Goal: Find specific page/section: Find specific page/section

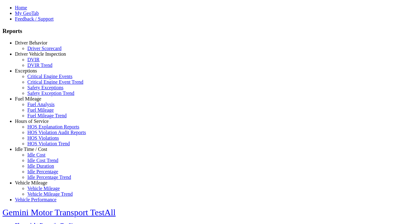
click at [36, 152] on link "Idle Time / Cost" at bounding box center [31, 148] width 32 height 5
click at [40, 157] on link "Idle Cost" at bounding box center [36, 154] width 18 height 5
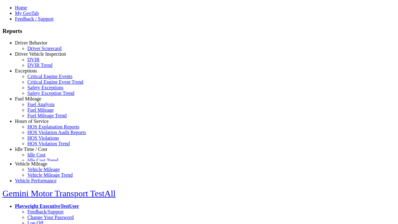
select select "**"
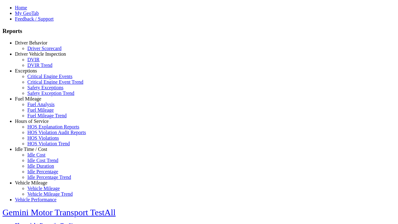
type input "****"
